Goal: Transaction & Acquisition: Purchase product/service

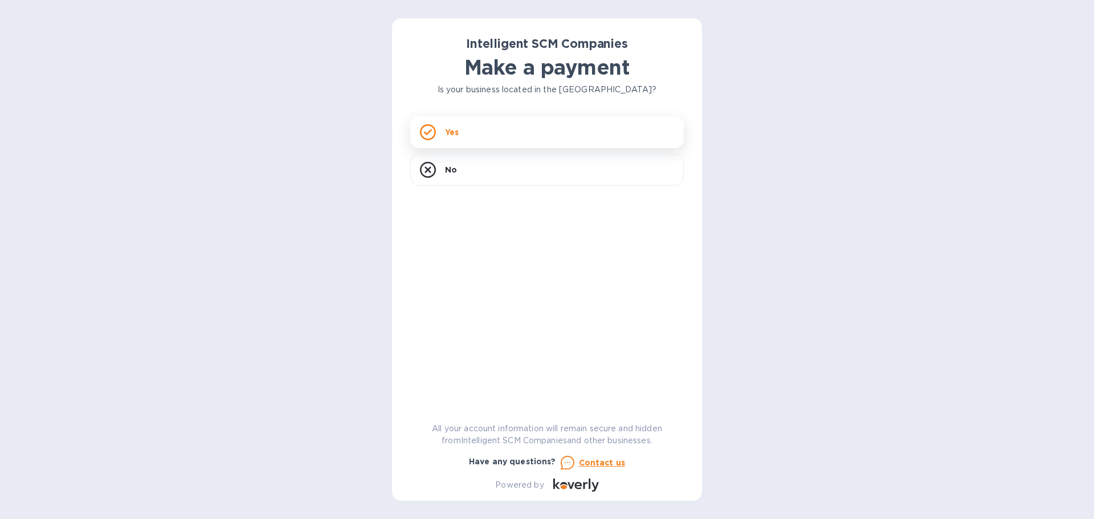
click at [577, 133] on div "Yes" at bounding box center [547, 132] width 274 height 32
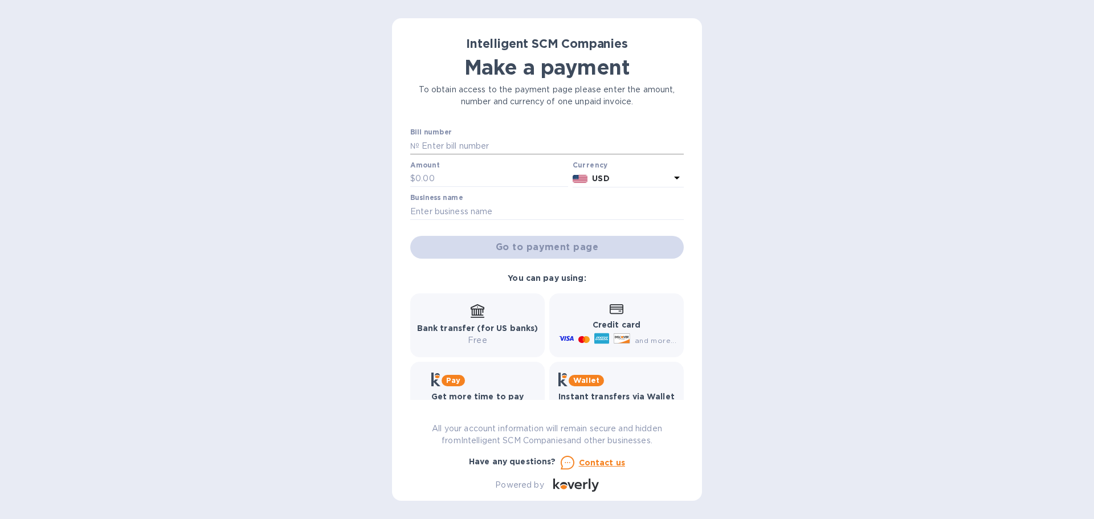
click at [468, 146] on input "text" at bounding box center [552, 145] width 264 height 17
paste input "S00512316/B"
type input "S00512316/B"
click at [453, 157] on div "Bill number № S00512316/B" at bounding box center [547, 142] width 278 height 33
click at [461, 178] on input "text" at bounding box center [492, 178] width 153 height 17
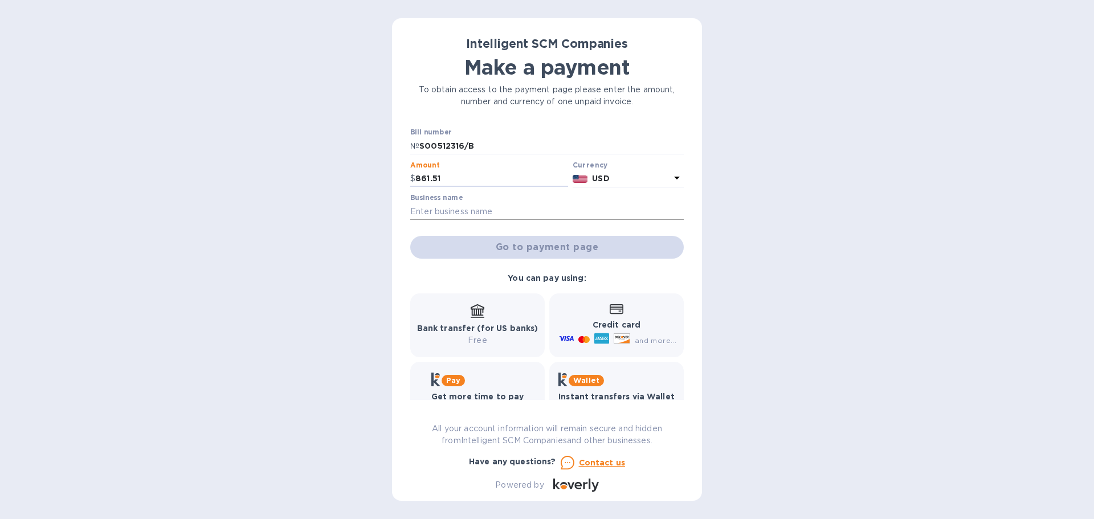
type input "861.51"
click at [470, 203] on input "text" at bounding box center [547, 211] width 274 height 17
type input "KEY RELIABLE SERVICES LLC"
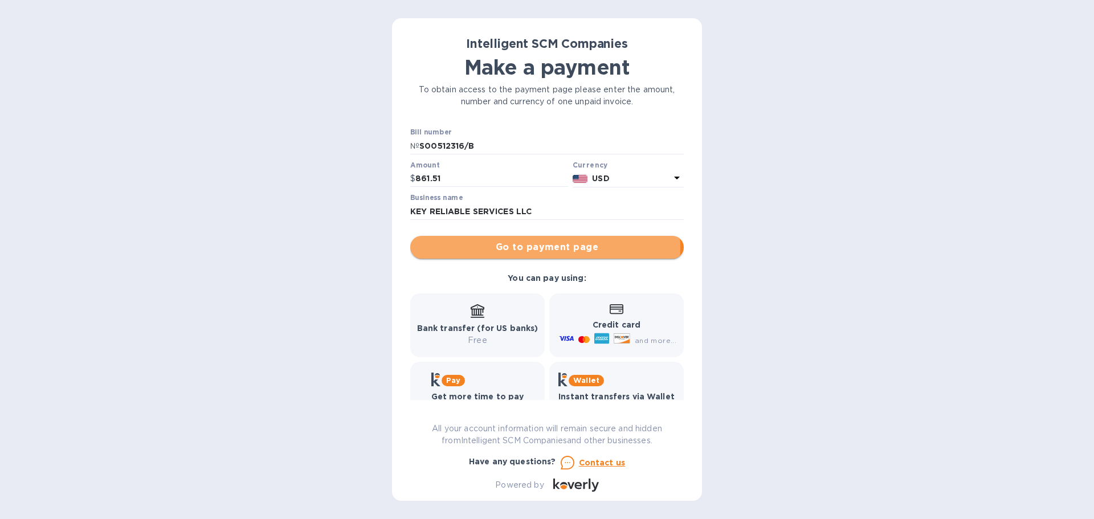
click at [537, 249] on span "Go to payment page" at bounding box center [547, 248] width 255 height 14
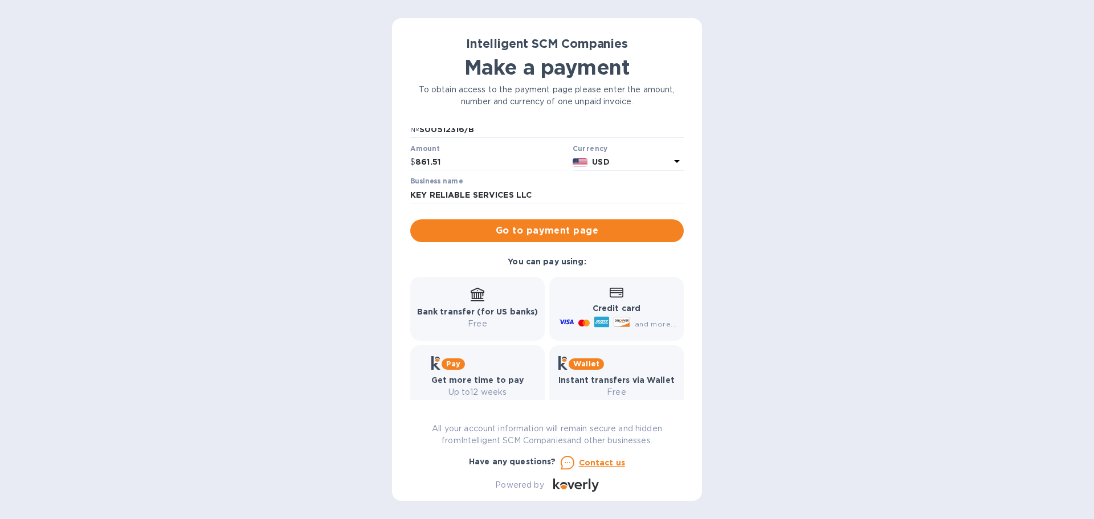
scroll to position [32, 0]
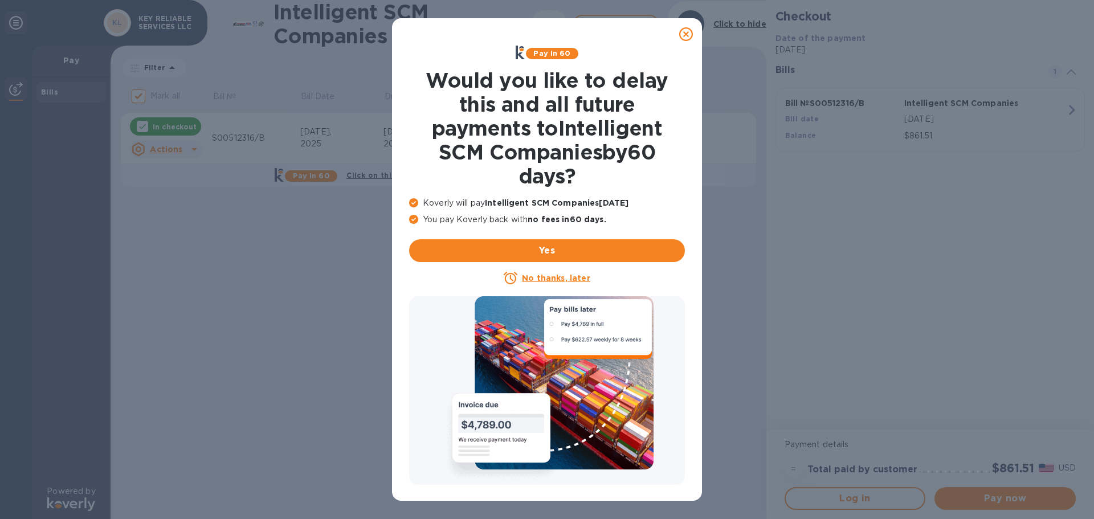
click at [687, 35] on icon at bounding box center [686, 34] width 14 height 14
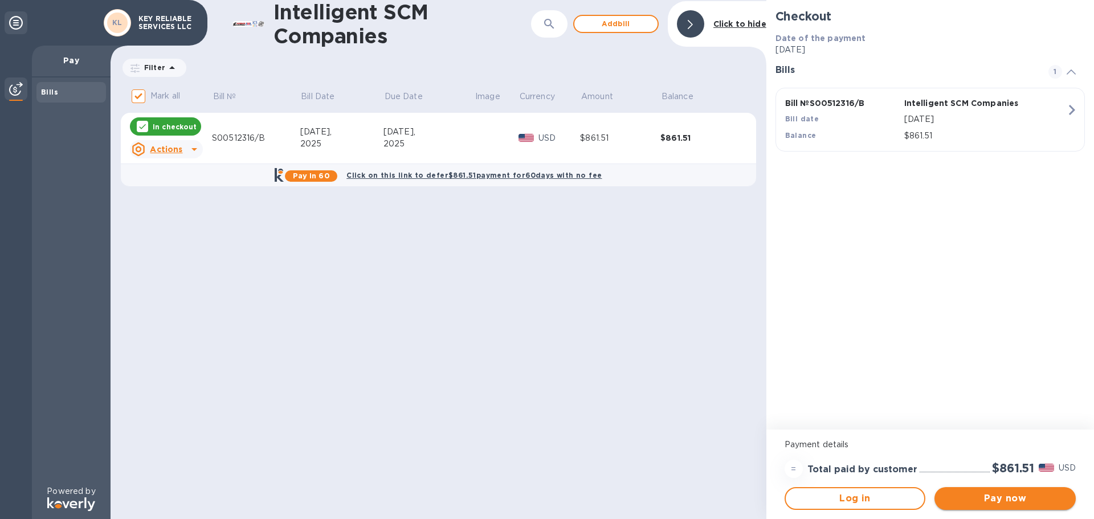
click at [998, 500] on span "Pay now" at bounding box center [1005, 499] width 123 height 14
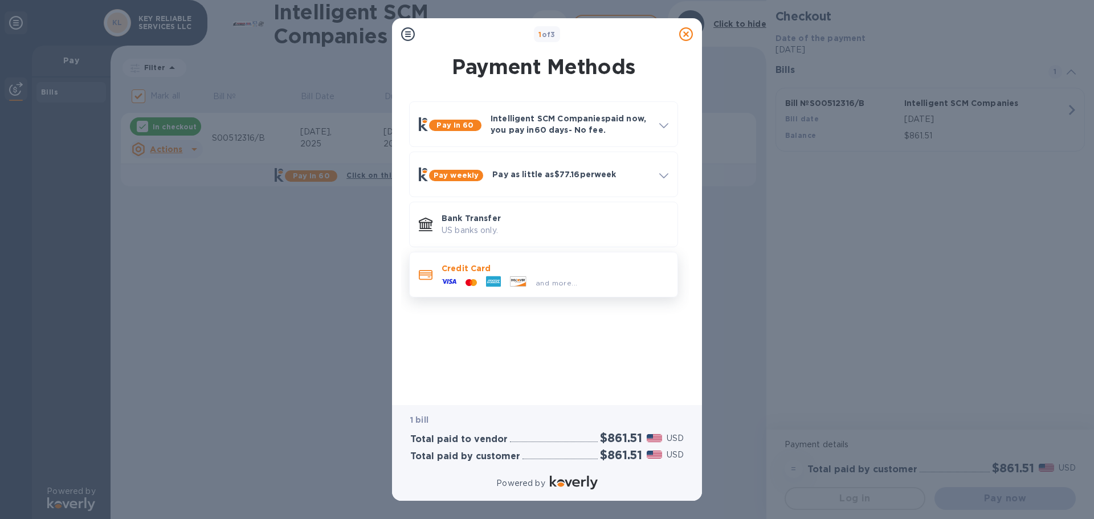
click at [557, 270] on p "Credit Card" at bounding box center [555, 268] width 227 height 11
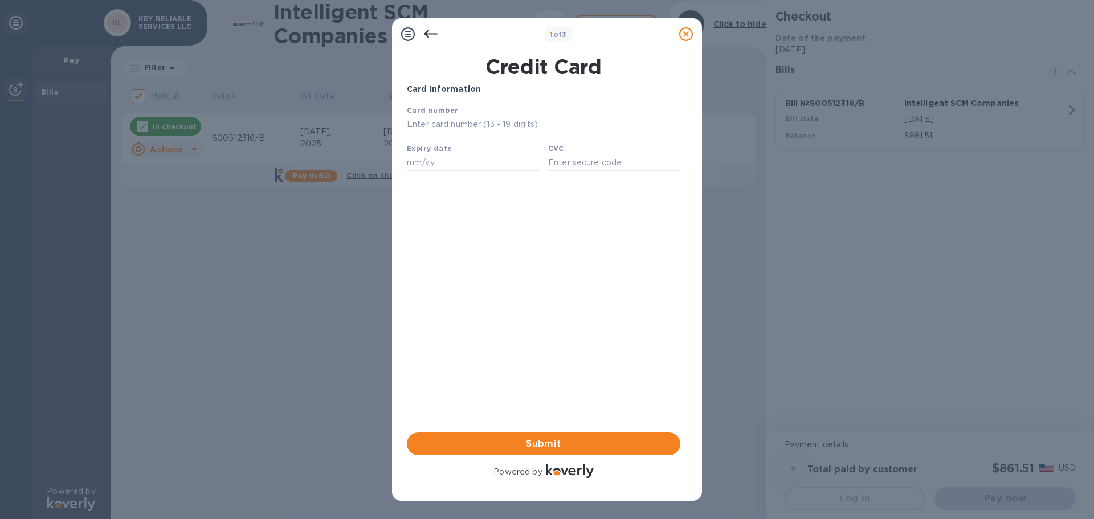
click at [488, 123] on input "text" at bounding box center [544, 124] width 274 height 17
type input "[CREDIT_CARD_NUMBER]"
click at [459, 166] on input "text" at bounding box center [473, 162] width 132 height 17
type input "08/28"
type input "095"
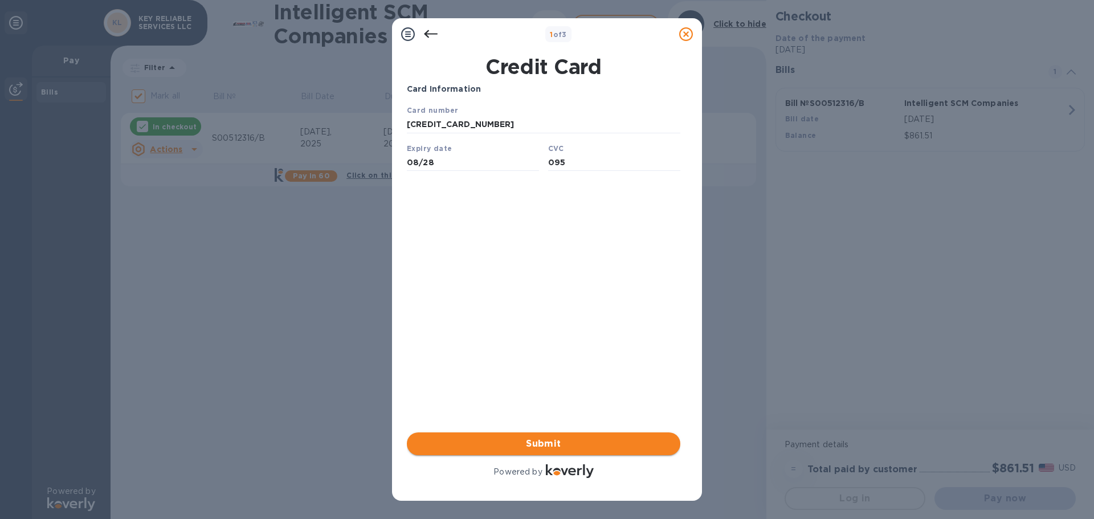
click at [565, 444] on span "Submit" at bounding box center [543, 444] width 255 height 14
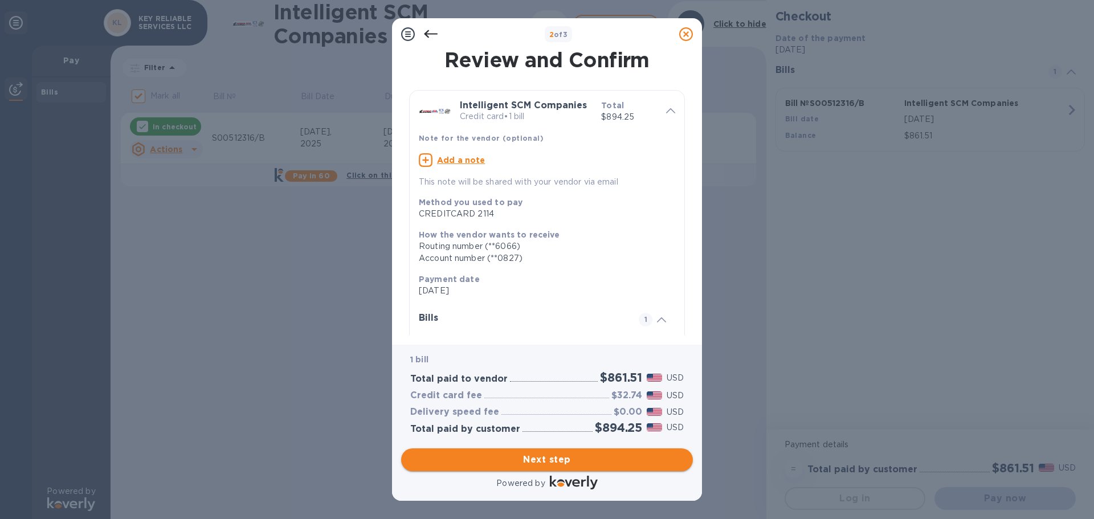
click at [495, 465] on span "Next step" at bounding box center [547, 460] width 274 height 14
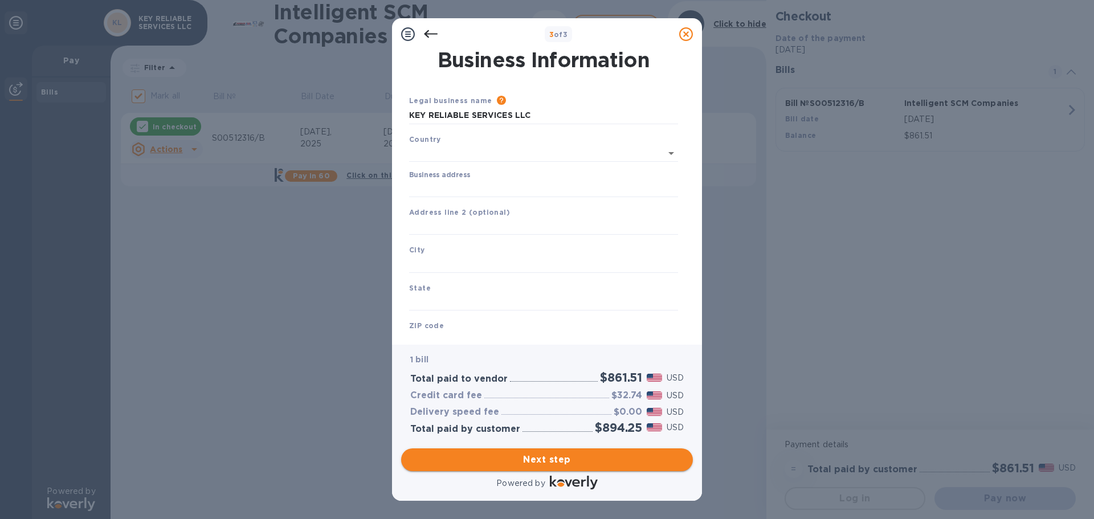
type input "[GEOGRAPHIC_DATA]"
click at [458, 198] on div "Business address" at bounding box center [544, 181] width 278 height 35
click at [462, 187] on input "Business address" at bounding box center [543, 186] width 269 height 17
drag, startPoint x: 503, startPoint y: 186, endPoint x: 625, endPoint y: 189, distance: 122.0
click at [625, 189] on input "[STREET_ADDRESS][PERSON_NAME]" at bounding box center [543, 186] width 269 height 17
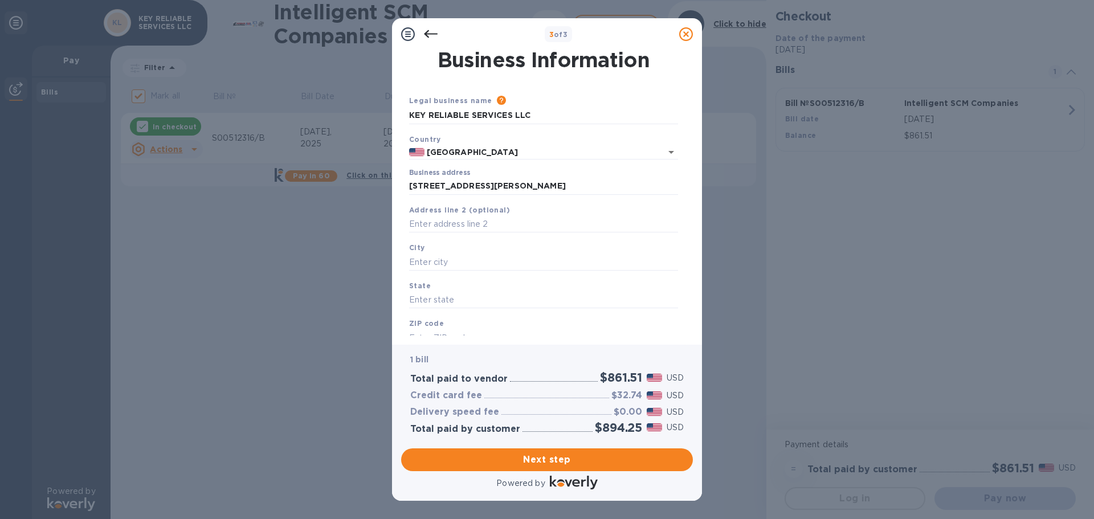
type input "[STREET_ADDRESS][PERSON_NAME]"
type input "[GEOGRAPHIC_DATA]"
type input "NV"
type input "89115"
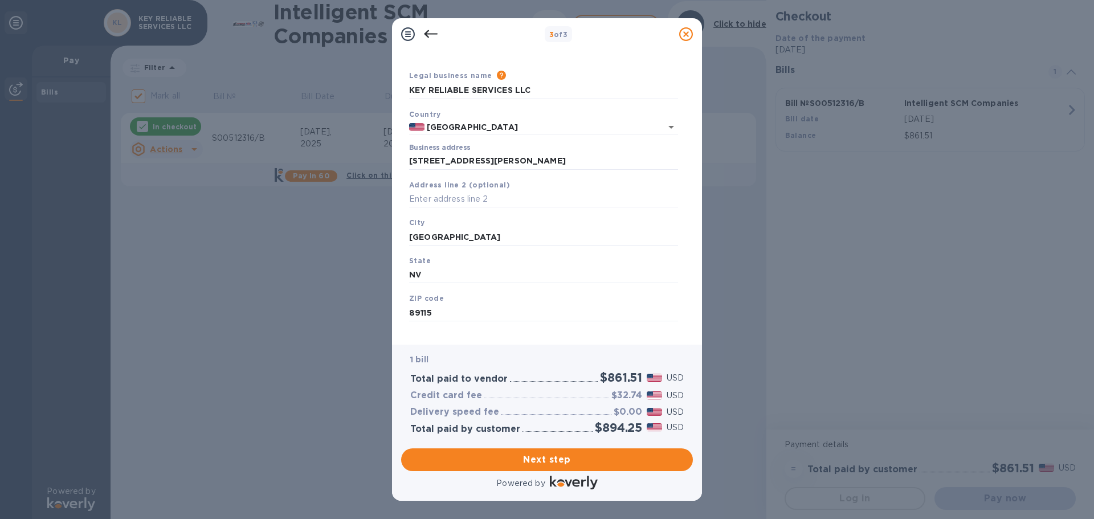
scroll to position [38, 0]
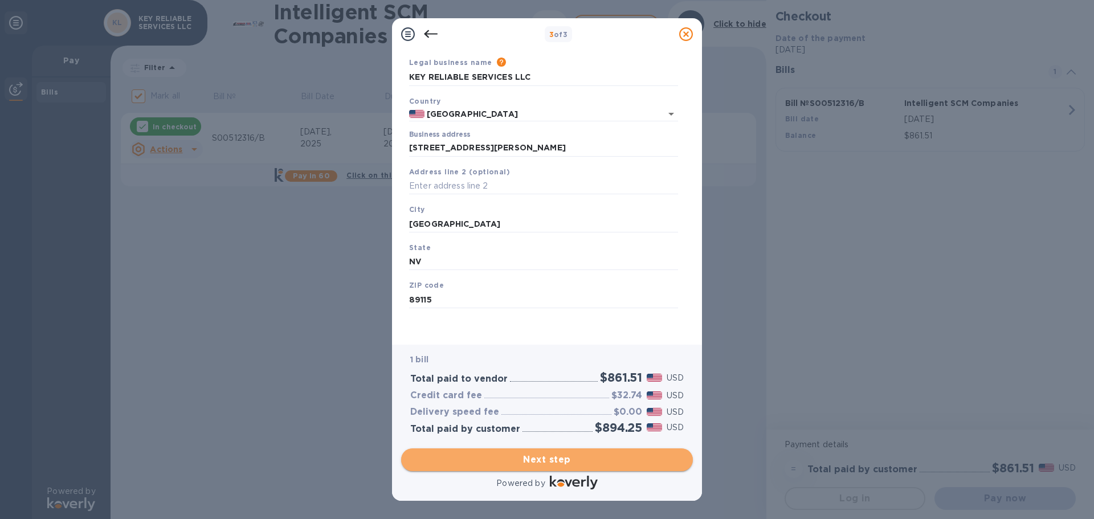
click at [614, 460] on span "Next step" at bounding box center [547, 460] width 274 height 14
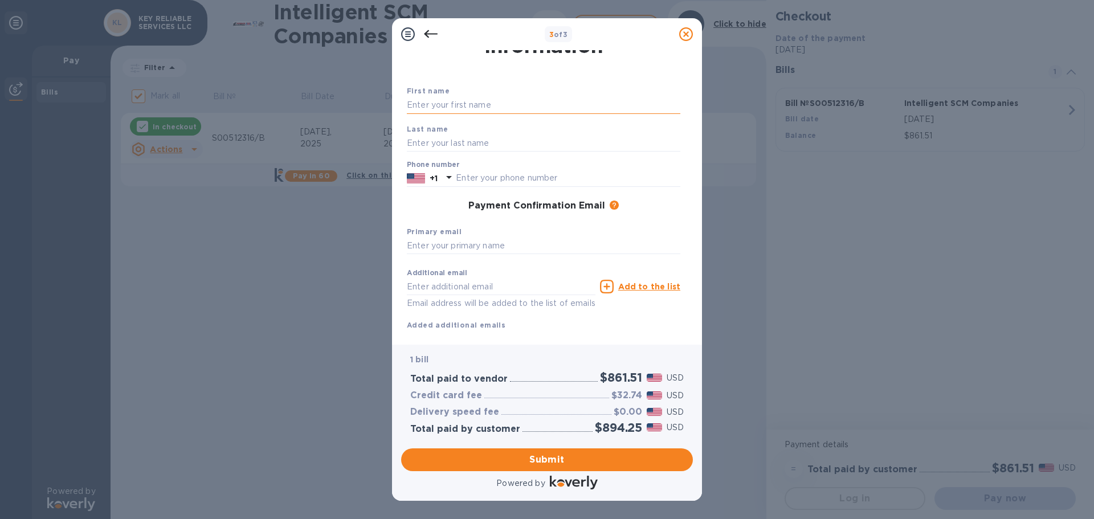
click at [487, 108] on input "text" at bounding box center [544, 105] width 274 height 17
type input "[PERSON_NAME]"
type input "09088884626"
type input "[EMAIL_ADDRESS][DOMAIN_NAME]"
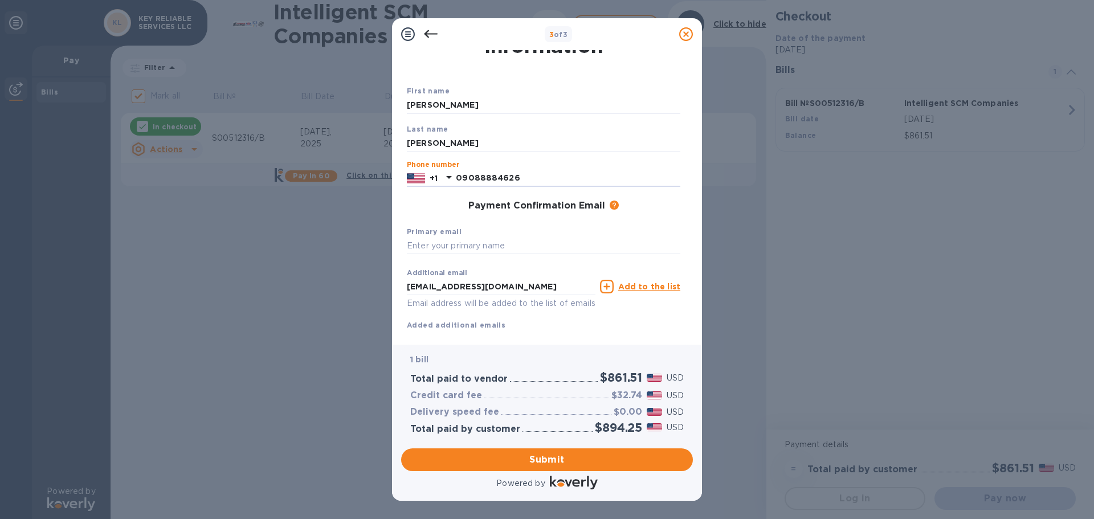
drag, startPoint x: 530, startPoint y: 175, endPoint x: 378, endPoint y: 174, distance: 151.6
click at [378, 174] on div "3 of 3 Payment Contact Information First name [PERSON_NAME] Last name [PERSON_N…" at bounding box center [547, 259] width 1094 height 519
type input "7027274226"
click at [463, 245] on input "text" at bounding box center [544, 246] width 274 height 17
type input "[EMAIL_ADDRESS][DOMAIN_NAME]"
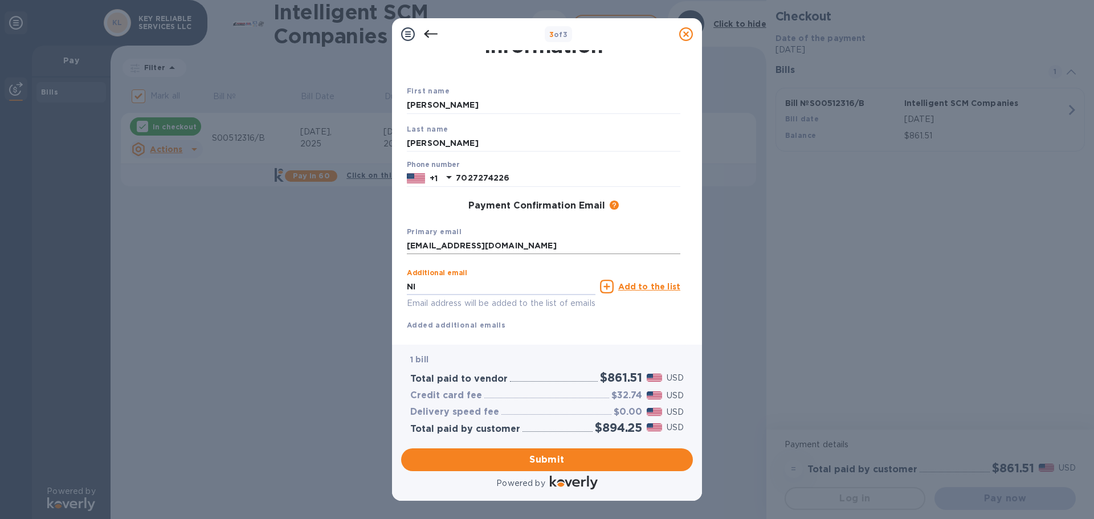
type input "N"
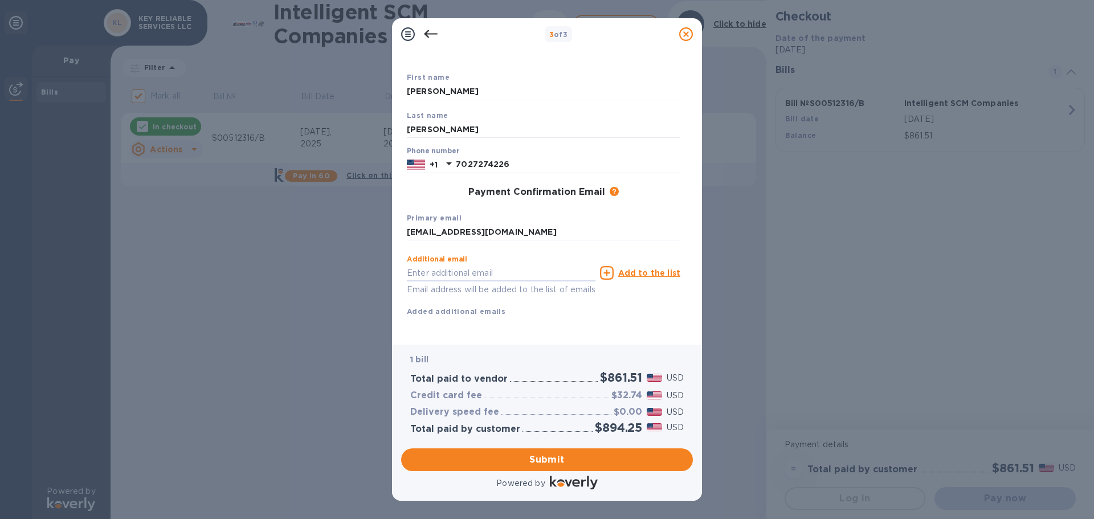
scroll to position [65, 0]
click at [599, 459] on span "Submit" at bounding box center [547, 460] width 274 height 14
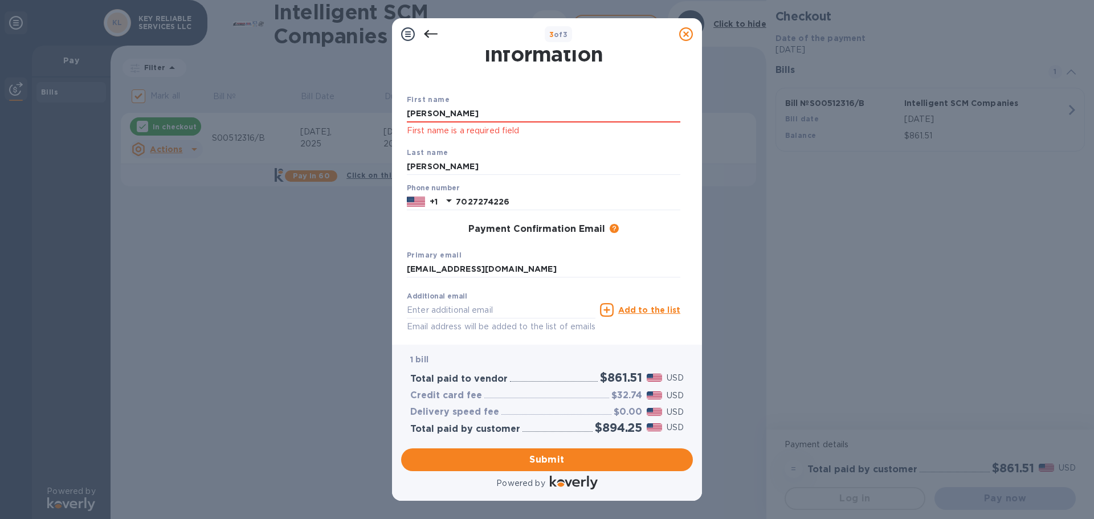
scroll to position [0, 0]
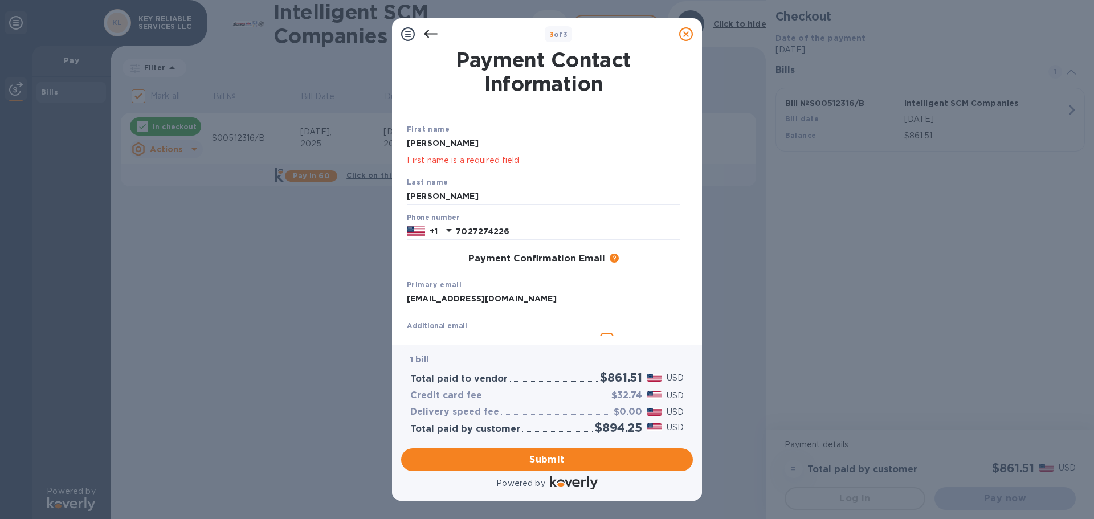
click at [465, 143] on input "[PERSON_NAME]" at bounding box center [544, 143] width 274 height 17
type input "N"
type input "n"
type input "[PERSON_NAME]"
click at [547, 292] on input "[EMAIL_ADDRESS][DOMAIN_NAME]" at bounding box center [544, 299] width 274 height 17
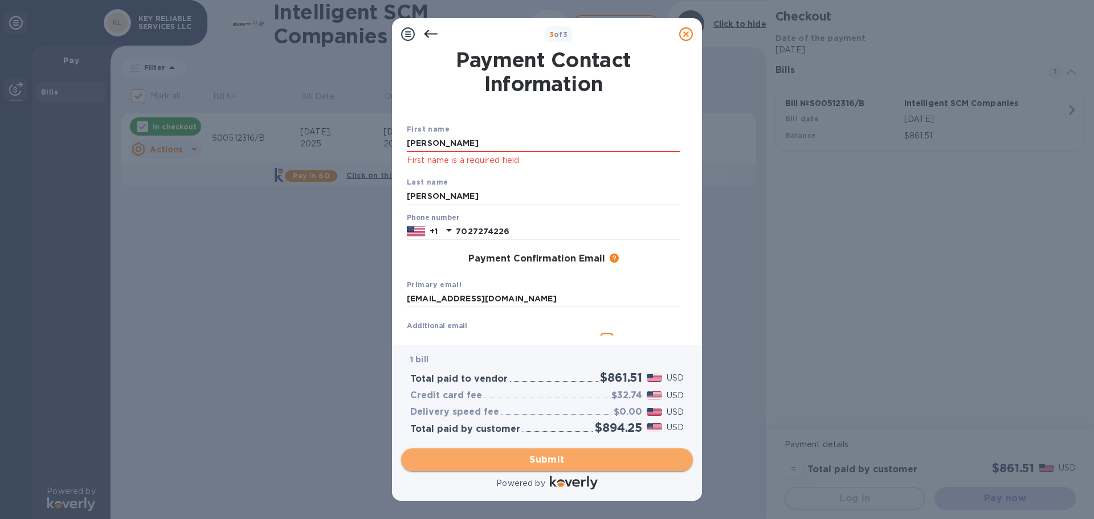
click at [548, 459] on span "Submit" at bounding box center [547, 460] width 274 height 14
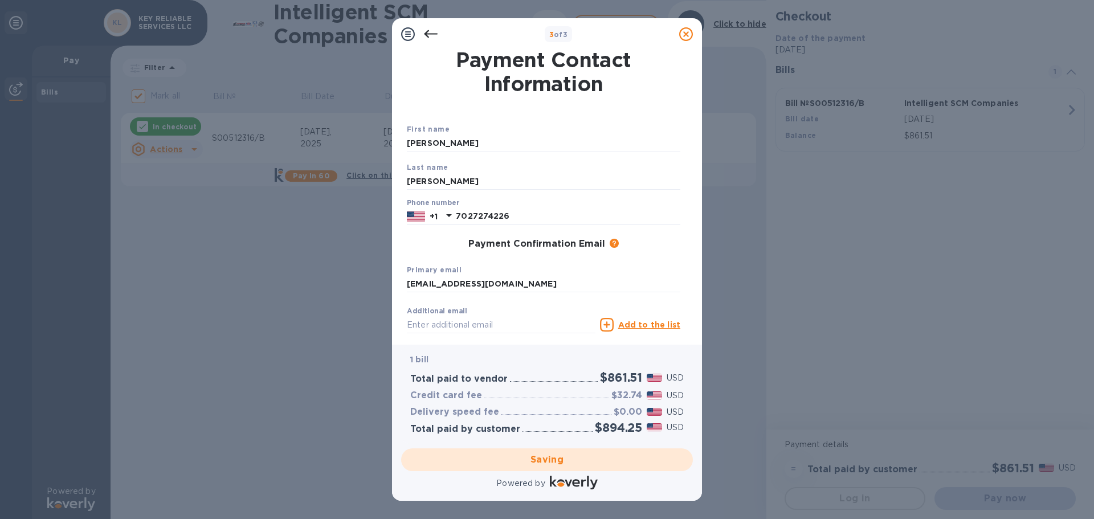
checkbox input "false"
